Goal: Transaction & Acquisition: Download file/media

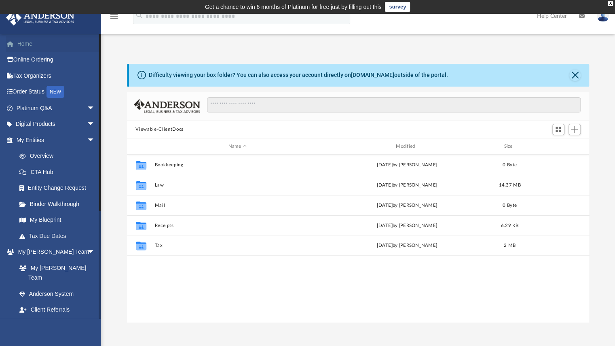
scroll to position [177, 456]
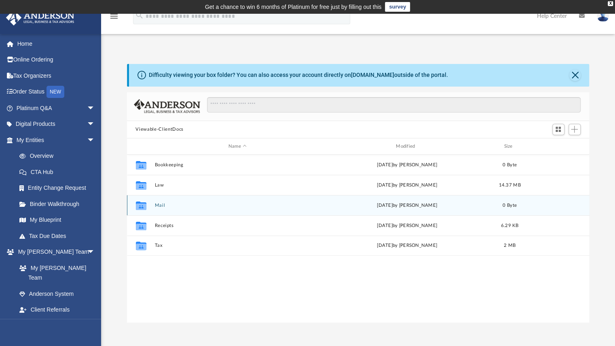
click at [159, 206] on button "Mail" at bounding box center [237, 204] width 166 height 5
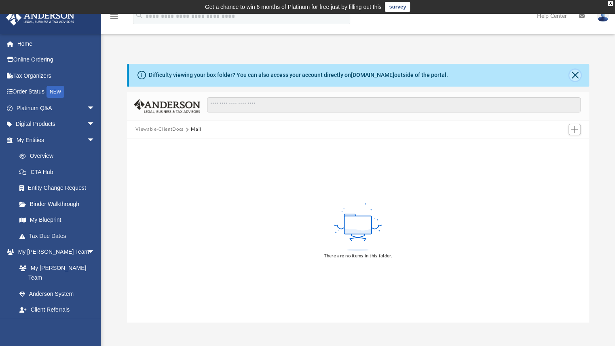
click at [573, 76] on button "Close" at bounding box center [574, 75] width 11 height 11
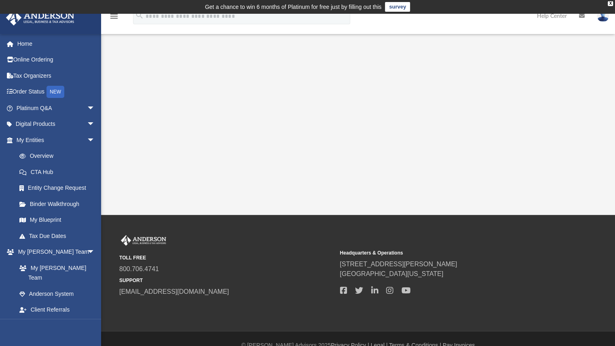
scroll to position [13, 0]
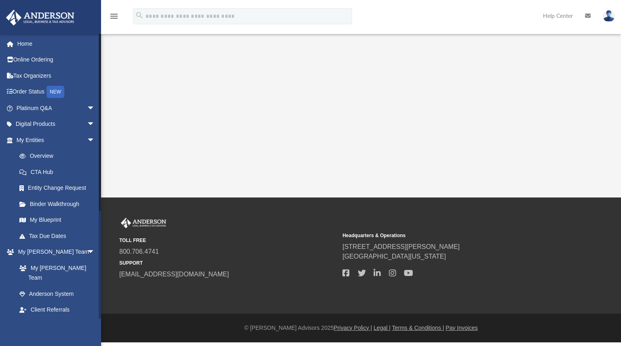
click at [51, 317] on link "My Documents arrow_drop_down" at bounding box center [56, 325] width 101 height 16
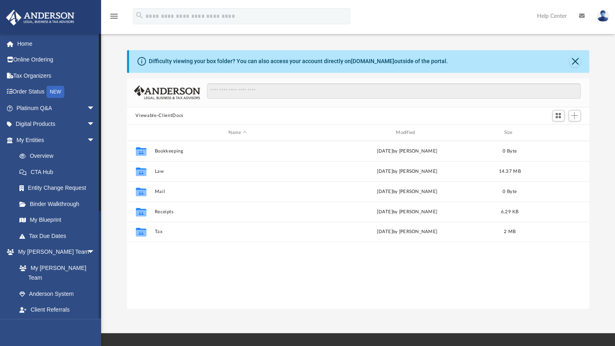
scroll to position [177, 456]
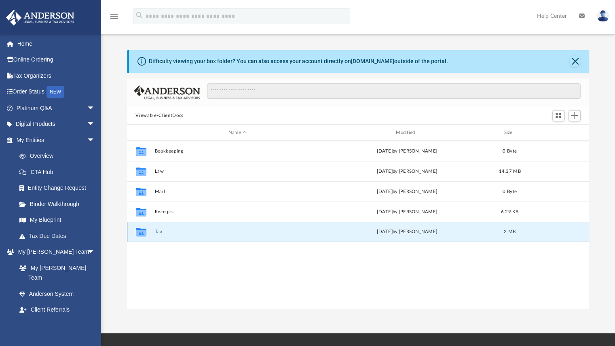
click at [156, 231] on button "Tax" at bounding box center [237, 231] width 166 height 5
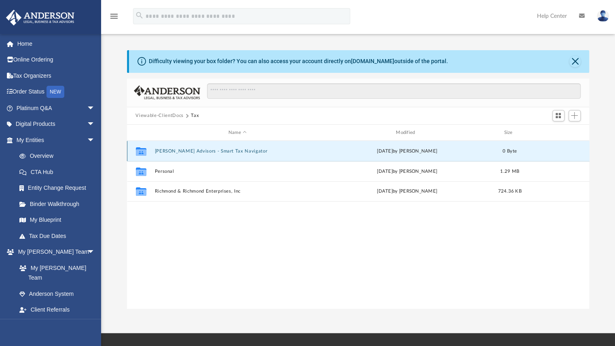
click at [169, 152] on button "Anderson Advisors - Smart Tax Navigator" at bounding box center [237, 150] width 166 height 5
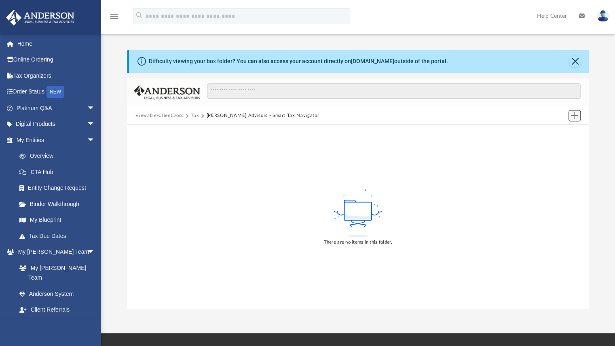
click at [575, 118] on span "Add" at bounding box center [574, 115] width 7 height 7
click at [557, 133] on li "Upload" at bounding box center [563, 131] width 26 height 8
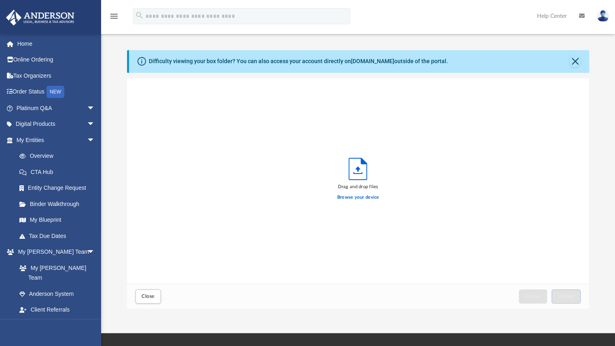
scroll to position [199, 456]
click at [352, 198] on label "Browse your device" at bounding box center [358, 197] width 42 height 7
click at [0, 0] on input "Browse your device" at bounding box center [0, 0] width 0 height 0
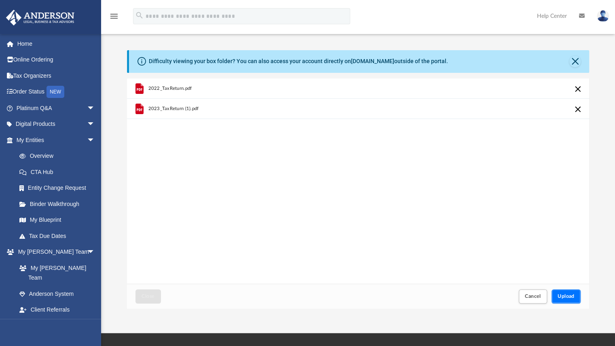
click at [564, 293] on span "Upload" at bounding box center [565, 295] width 17 height 5
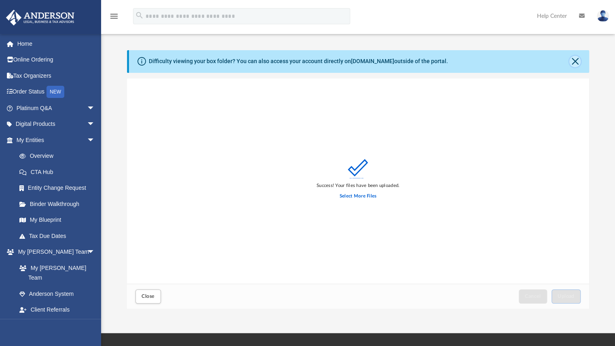
click at [571, 59] on button "Close" at bounding box center [574, 61] width 11 height 11
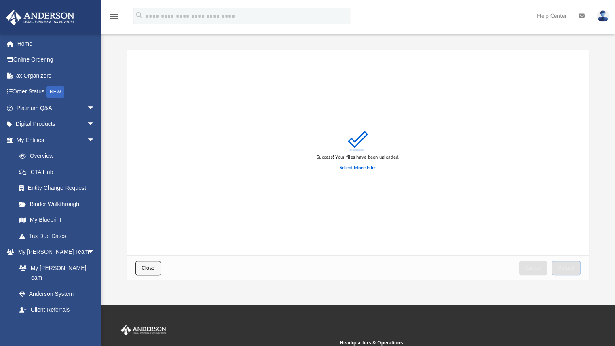
click at [146, 263] on button "Close" at bounding box center [147, 268] width 25 height 14
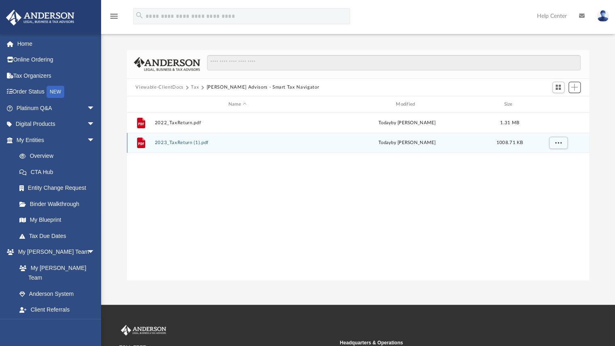
scroll to position [177, 456]
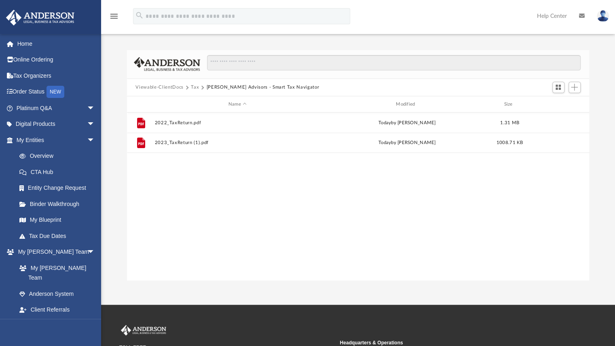
click at [229, 86] on button "Anderson Advisors - Smart Tax Navigator" at bounding box center [262, 87] width 113 height 7
click at [192, 86] on button "Tax" at bounding box center [195, 87] width 8 height 7
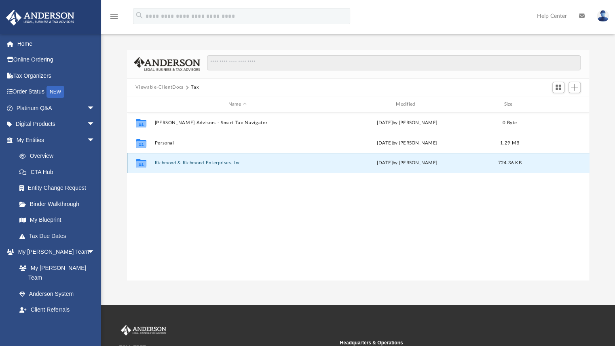
click at [177, 161] on button "Richmond & Richmond Enterprises, Inc" at bounding box center [237, 162] width 166 height 5
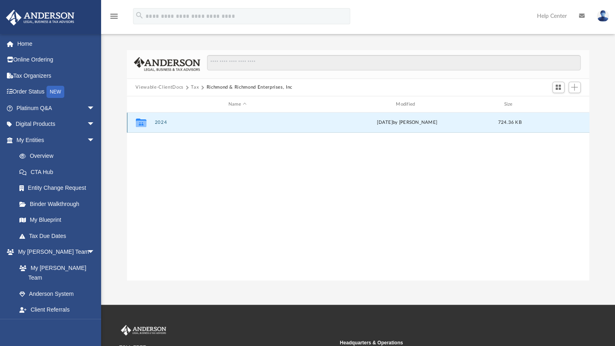
click at [157, 124] on button "2024" at bounding box center [237, 122] width 166 height 5
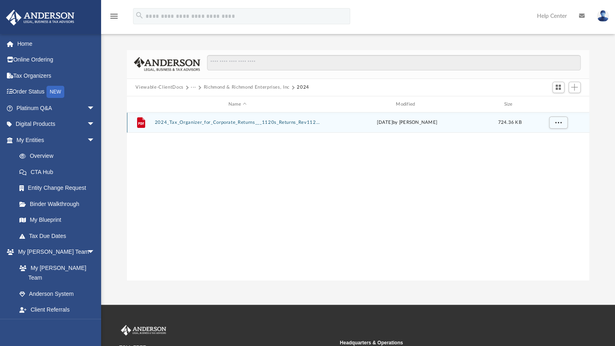
click at [193, 121] on button "2024_Tax_Organizer_for_Corporate_Returns___1120s_Returns_Rev112172024.pdf" at bounding box center [237, 122] width 166 height 5
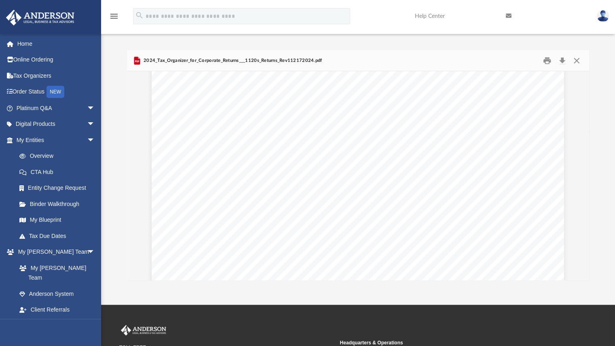
scroll to position [269, 0]
drag, startPoint x: 583, startPoint y: 81, endPoint x: 592, endPoint y: 137, distance: 56.4
click at [592, 137] on div "Difficulty viewing your box folder? You can also access your account directly o…" at bounding box center [358, 165] width 514 height 230
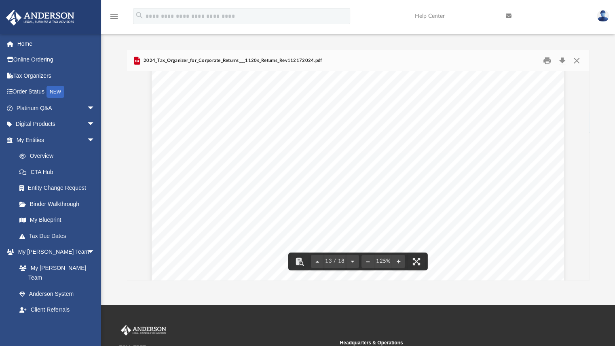
click at [519, 198] on div "A n d e r s o n A d v i s o r s . c o m | 8 0 0 . 7 0 6 . 4 7 4 1 | N e v a d a…" at bounding box center [358, 41] width 412 height 533
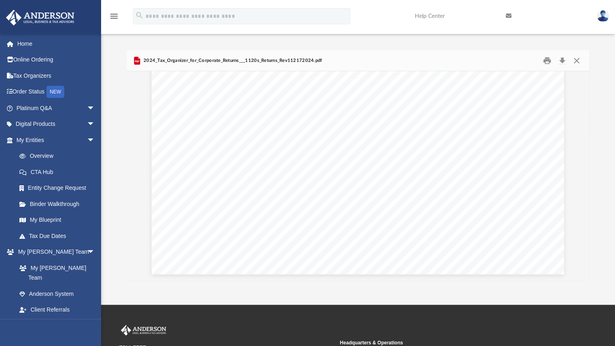
scroll to position [8983, 0]
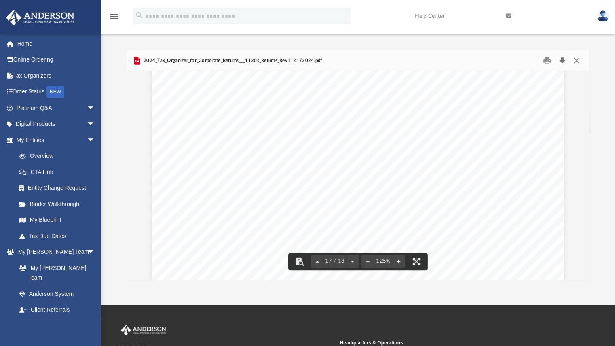
click at [561, 59] on button "Download" at bounding box center [562, 60] width 15 height 13
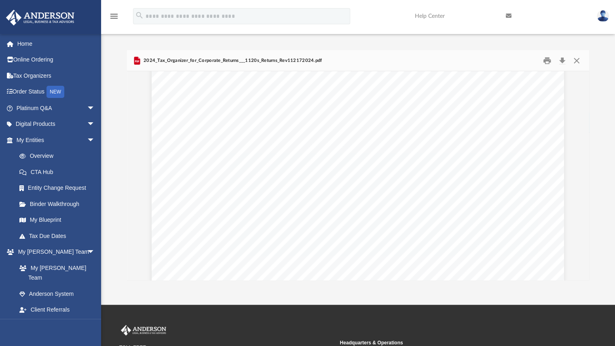
scroll to position [221, 0]
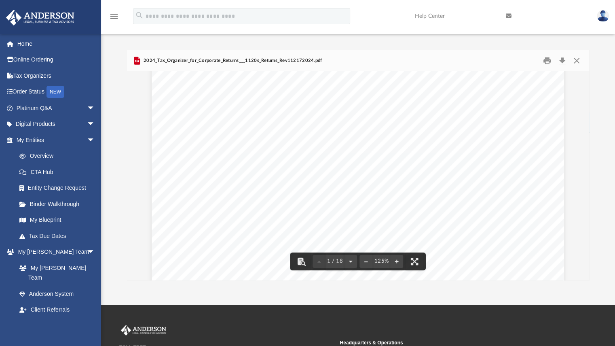
drag, startPoint x: 388, startPoint y: 100, endPoint x: 514, endPoint y: 99, distance: 125.7
click at [461, 99] on span "Upload to the viewable client docs folder in your Box account at https://anders…" at bounding box center [332, 100] width 257 height 7
